Goal: Navigation & Orientation: Find specific page/section

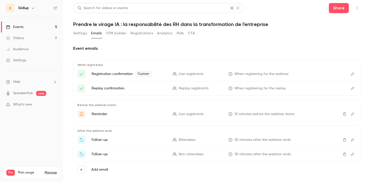
click at [48, 26] on link "Events 5" at bounding box center [31, 26] width 63 height 11
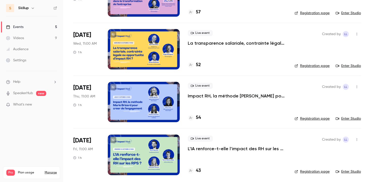
scroll to position [122, 0]
